Goal: Find specific page/section: Find specific page/section

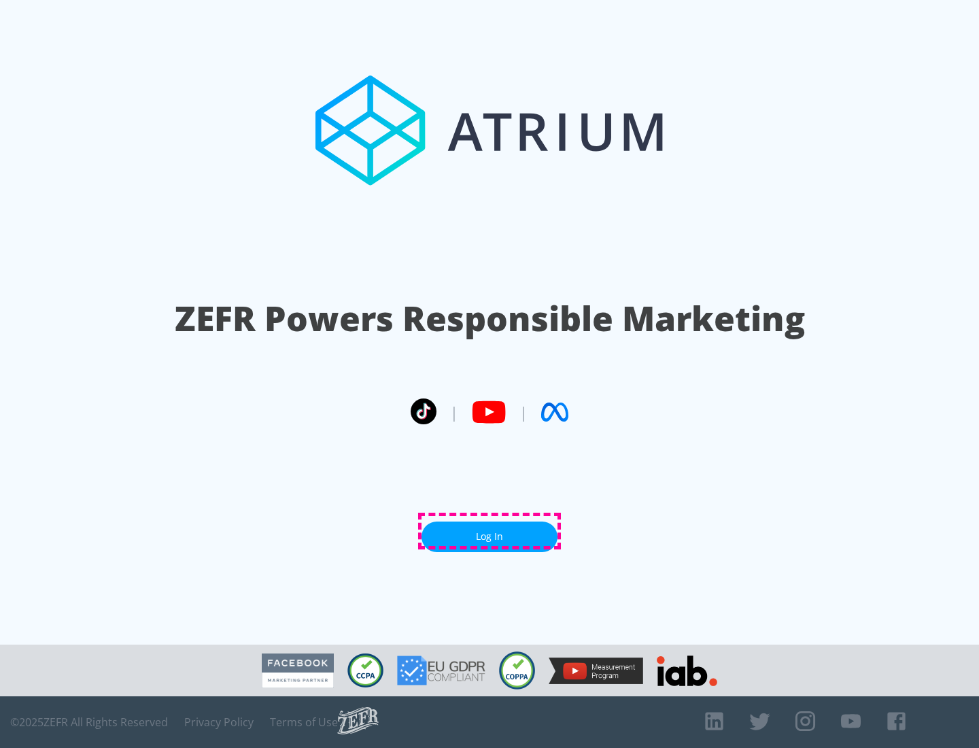
click at [489, 531] on link "Log In" at bounding box center [489, 536] width 136 height 31
